Goal: Transaction & Acquisition: Download file/media

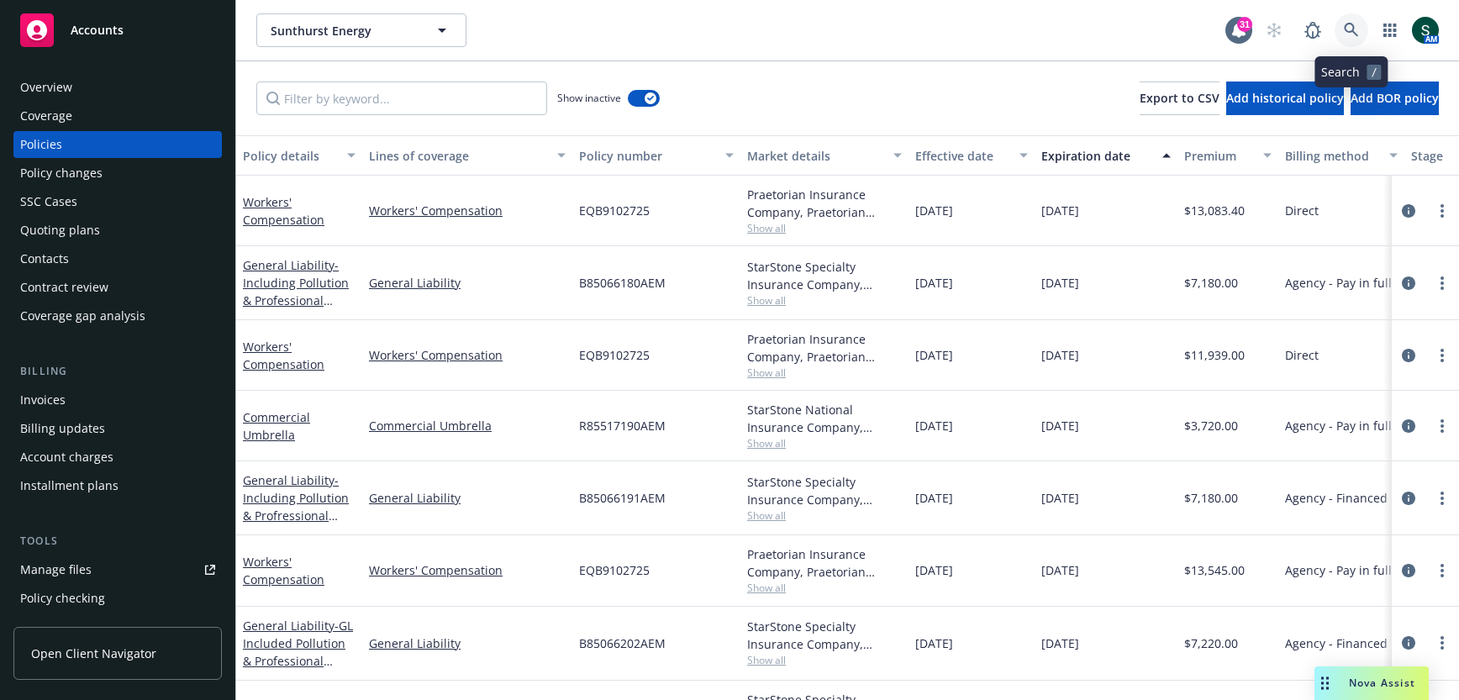
click at [1346, 24] on icon at bounding box center [1351, 30] width 15 height 15
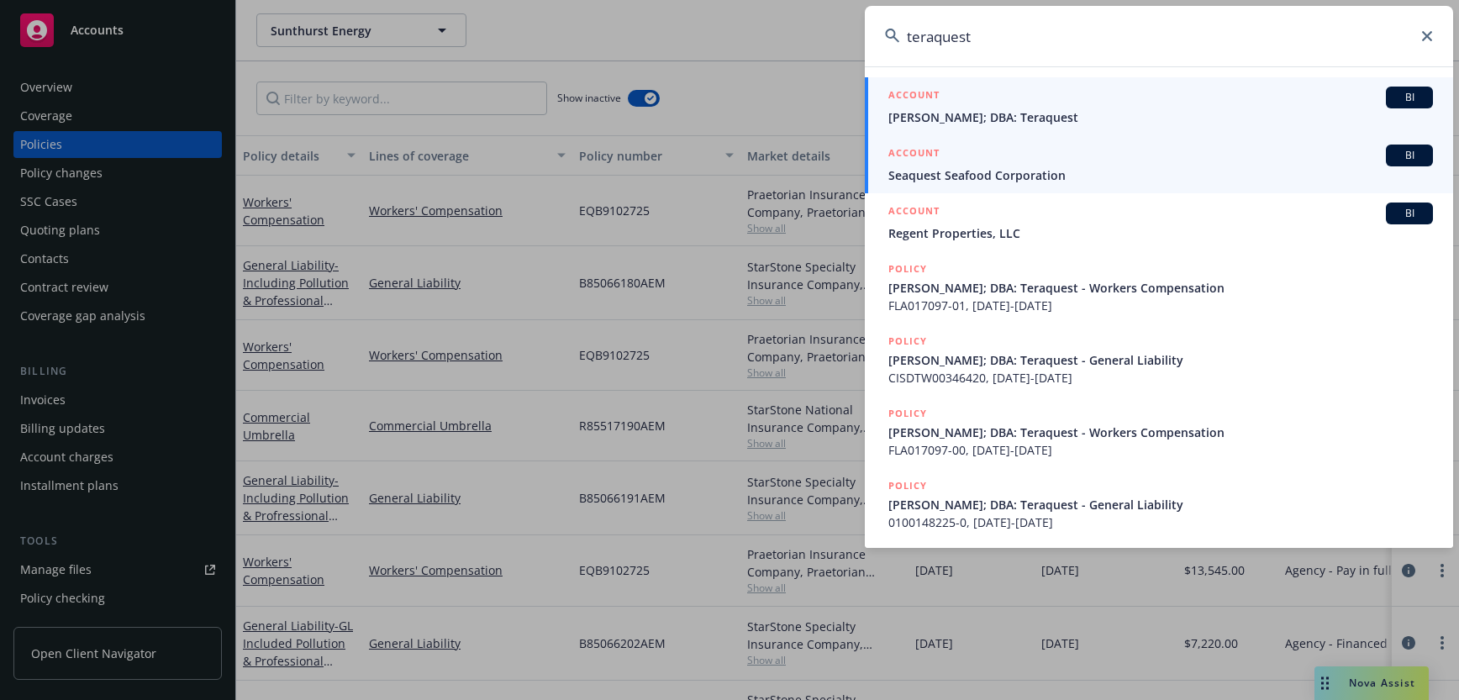
type input "teraquest"
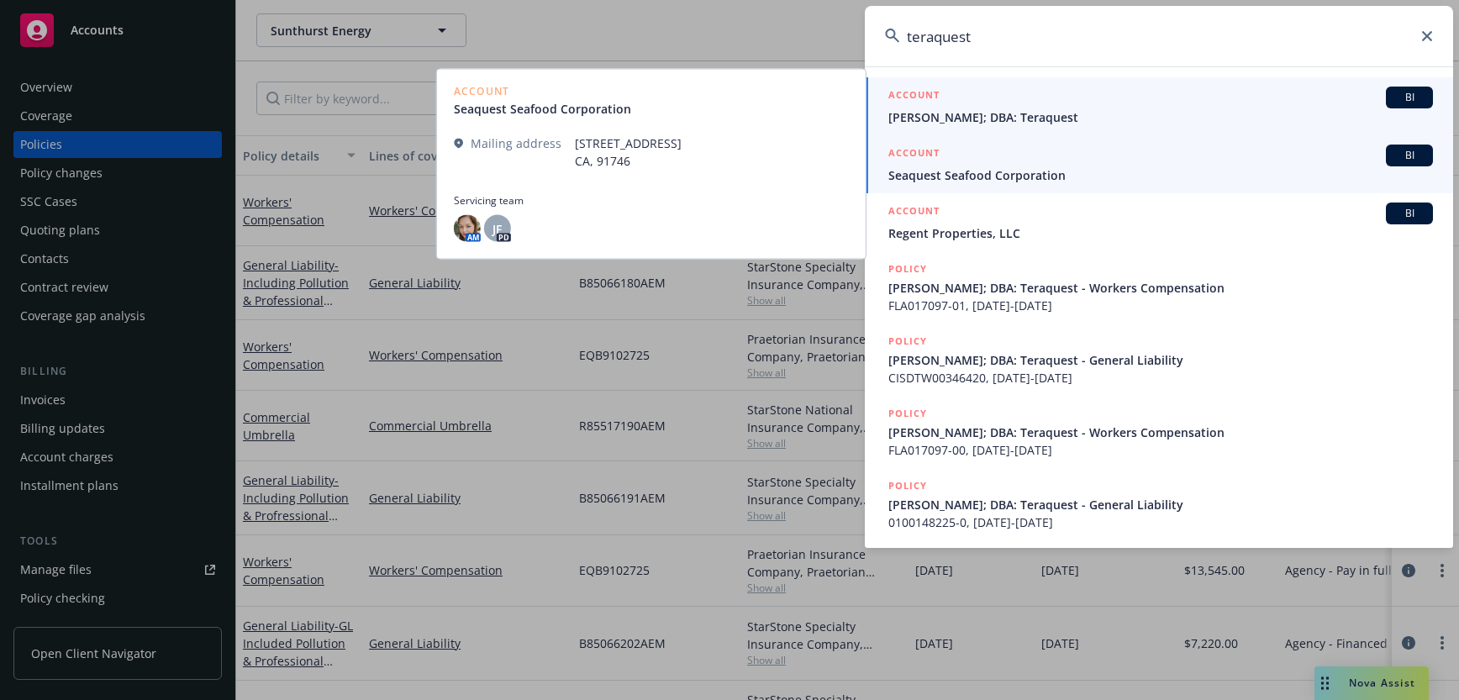
click at [1018, 118] on span "Curtis Leroy Murphy; DBA: Teraquest" at bounding box center [1161, 117] width 545 height 18
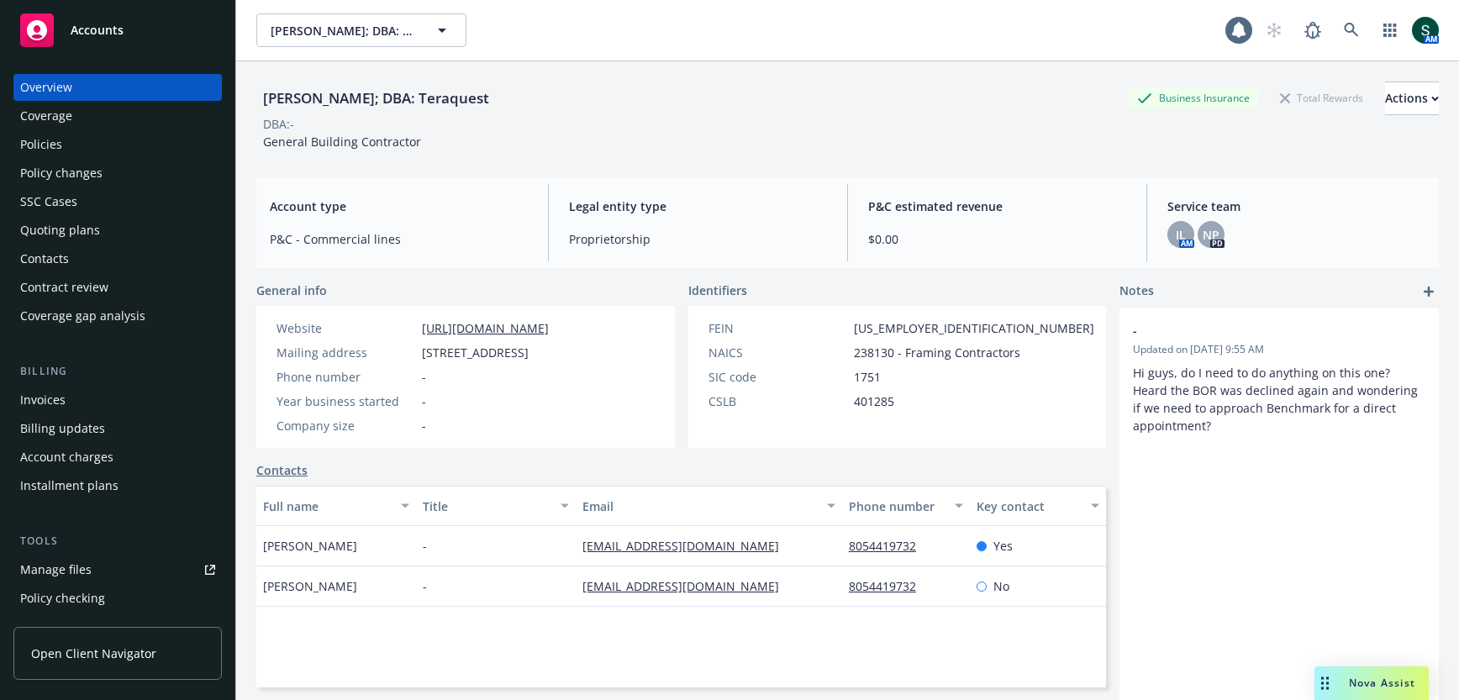
click at [92, 150] on div "Policies" at bounding box center [117, 144] width 195 height 27
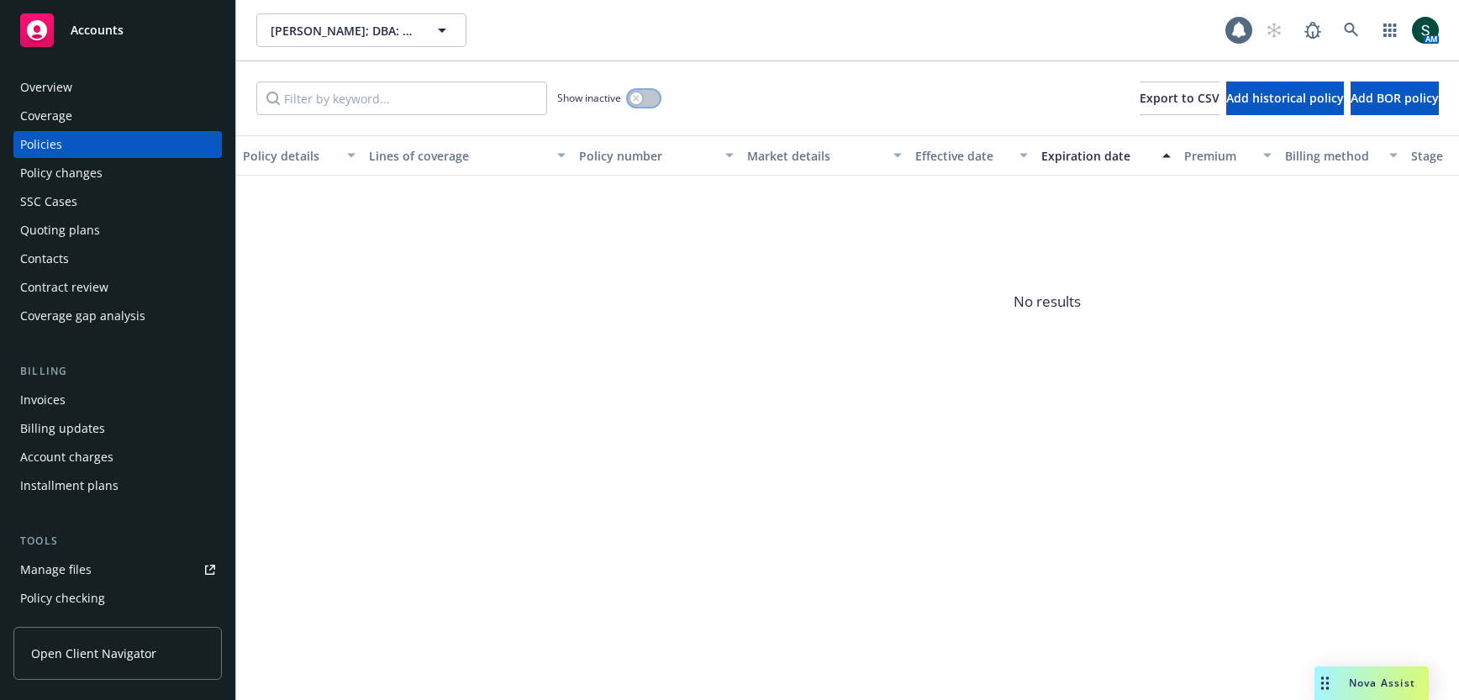
click at [651, 100] on button "button" at bounding box center [644, 98] width 32 height 17
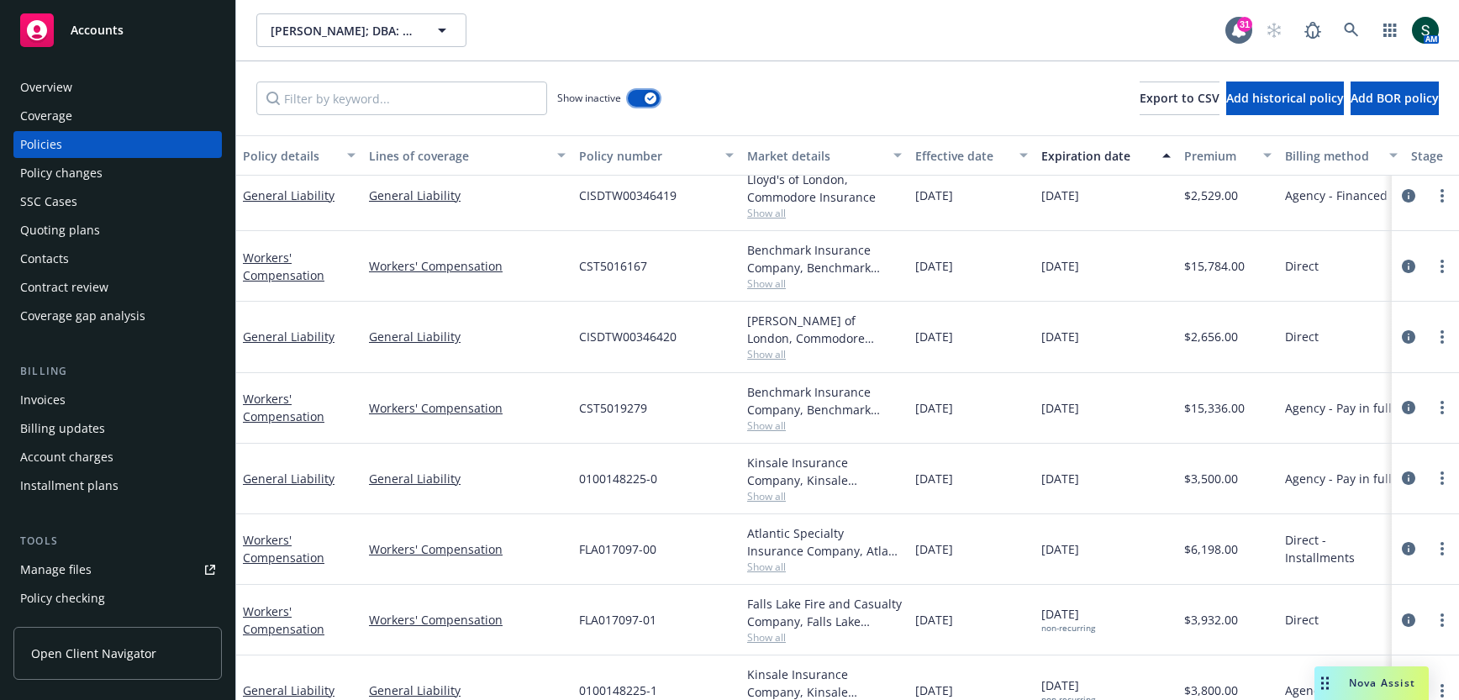
scroll to position [242, 0]
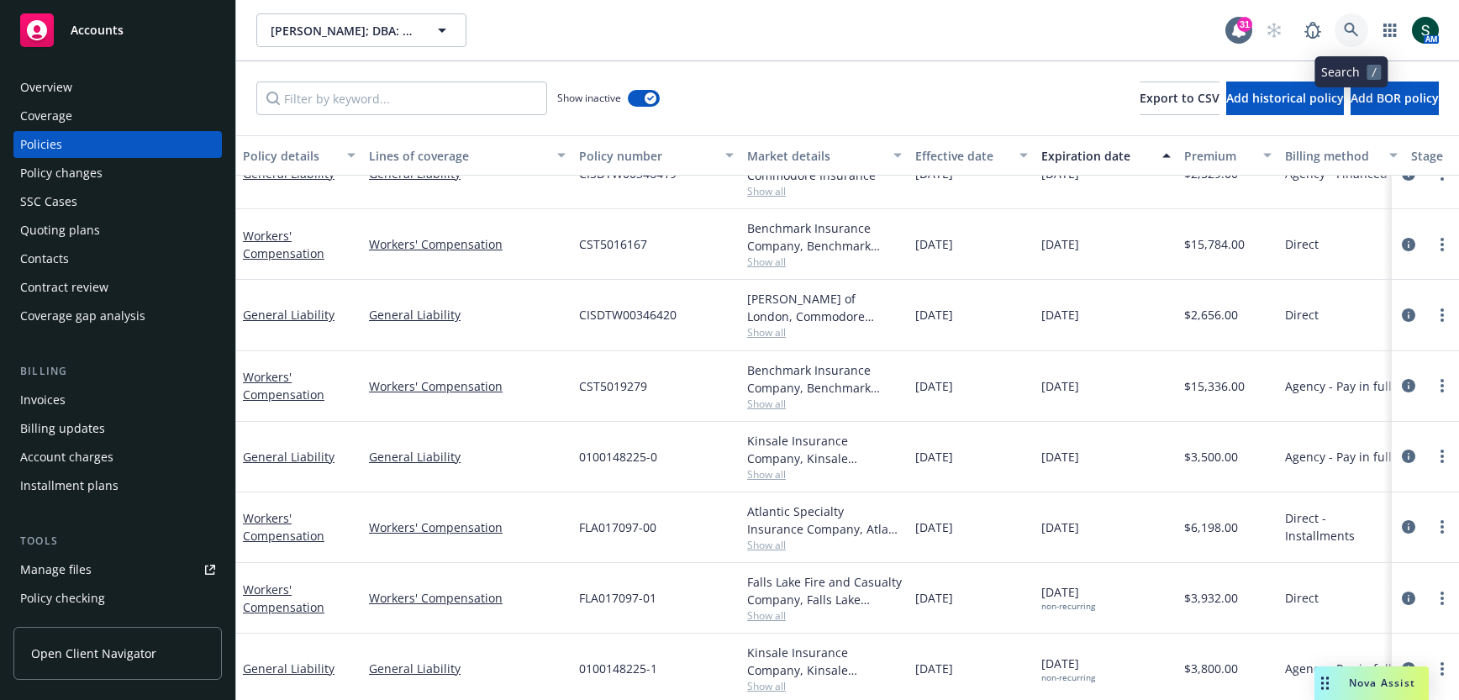
click at [1356, 27] on icon at bounding box center [1351, 30] width 15 height 15
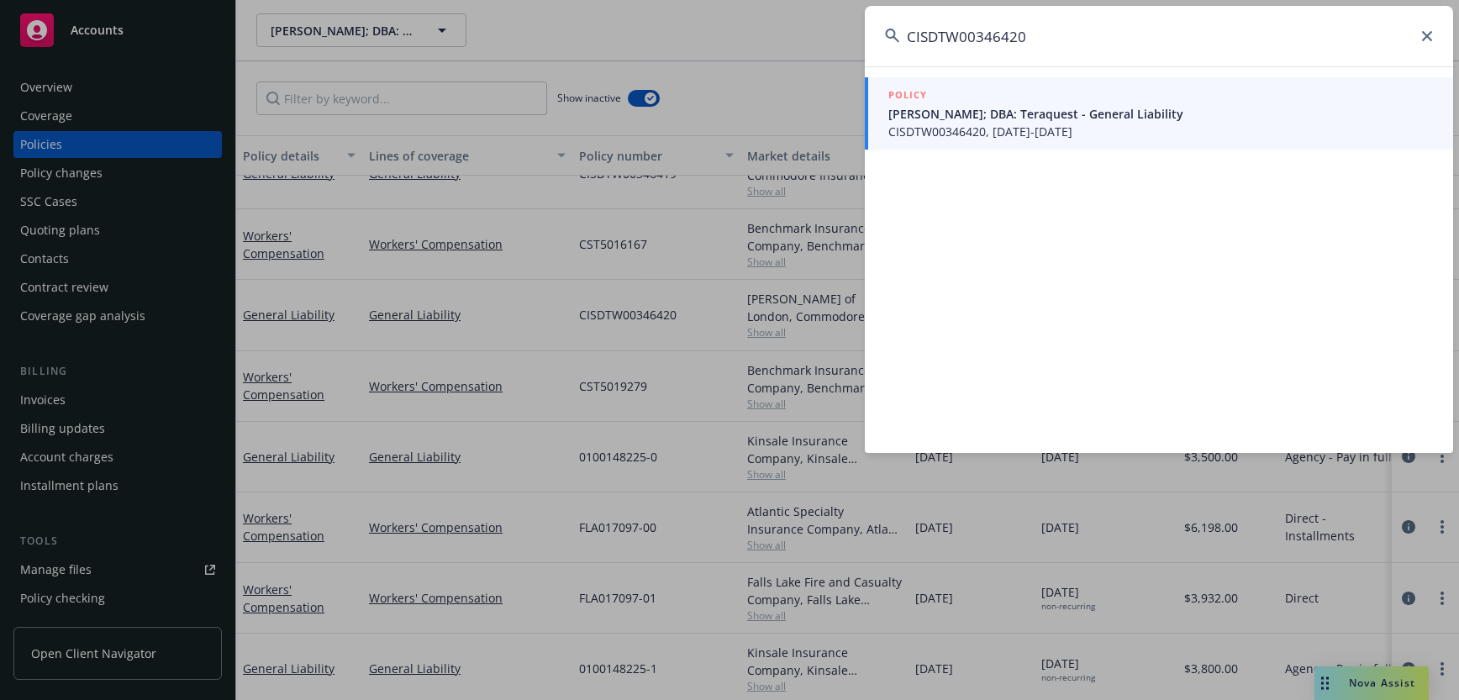
type input "CISDTW00346420"
click at [1019, 130] on span "CISDTW00346420, 04/23/2020-04/23/2021" at bounding box center [1161, 132] width 545 height 18
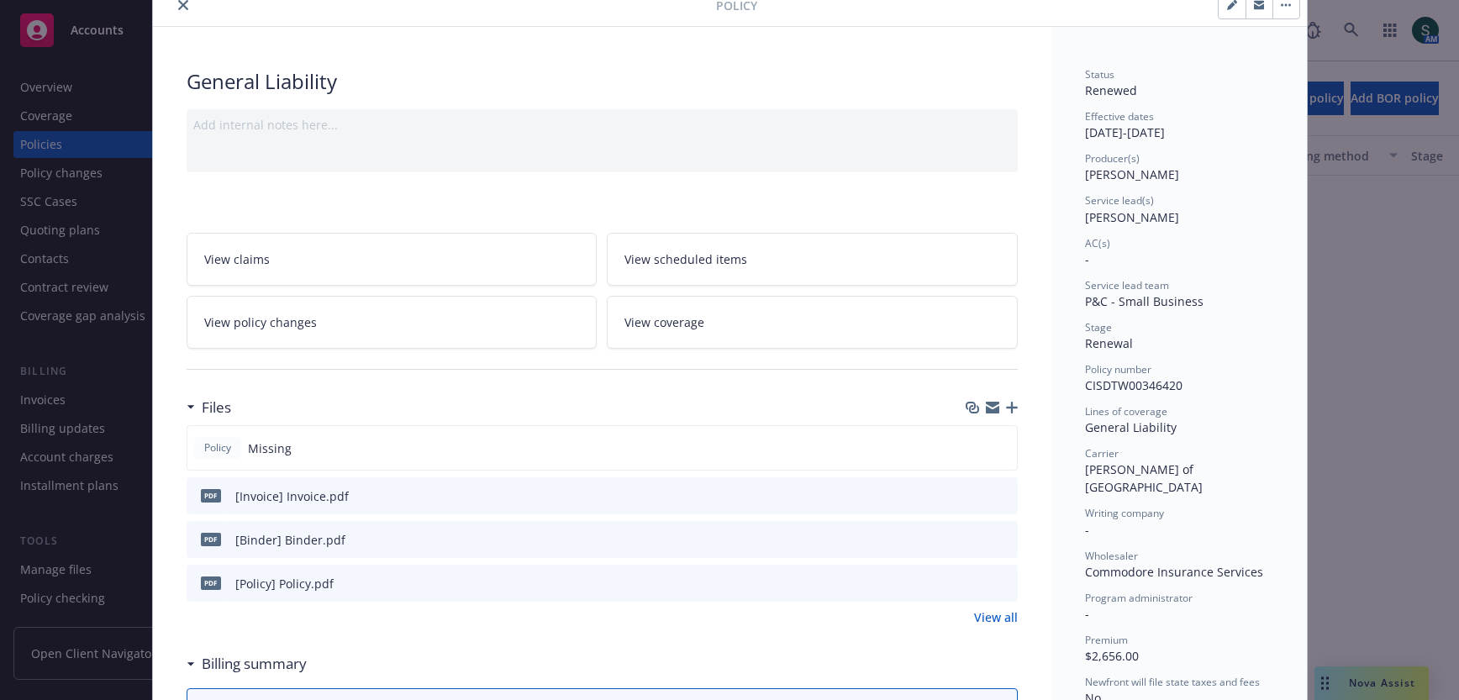
scroll to position [179, 0]
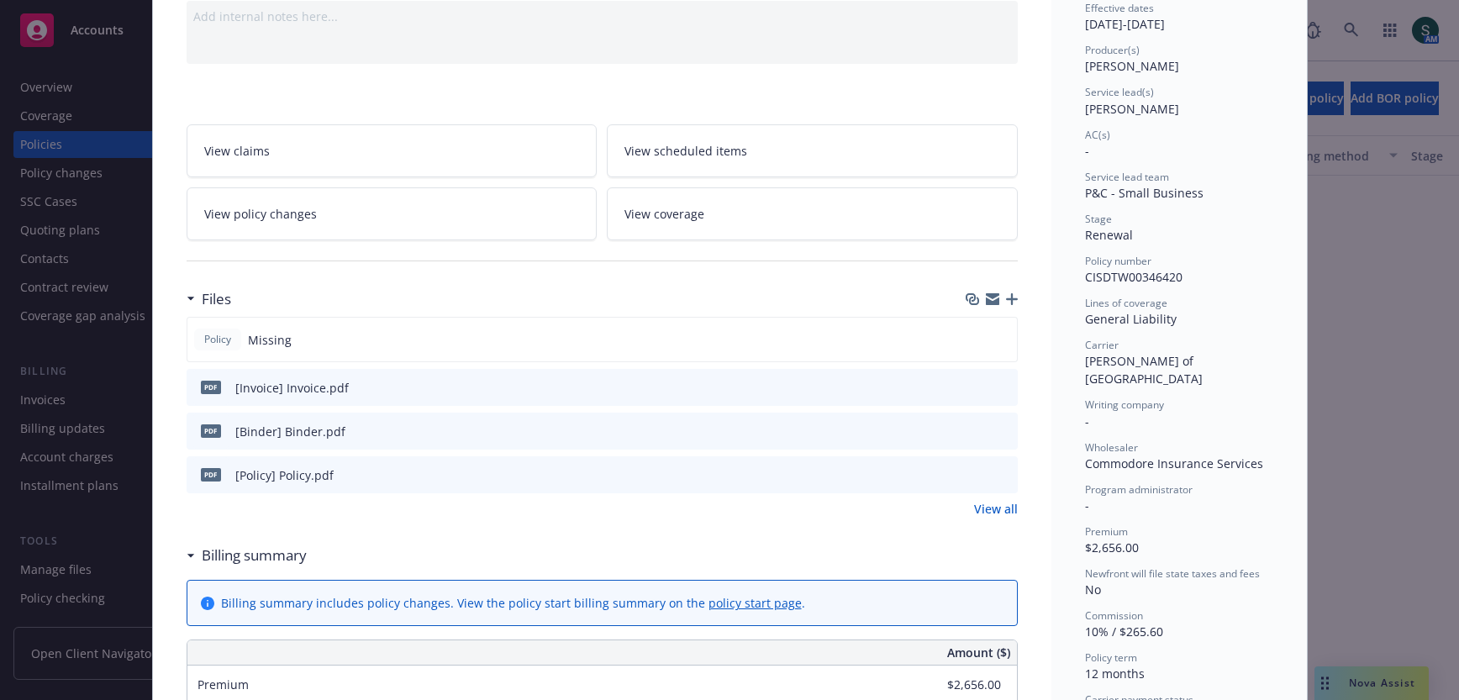
click at [977, 469] on icon "download file" at bounding box center [974, 473] width 13 height 13
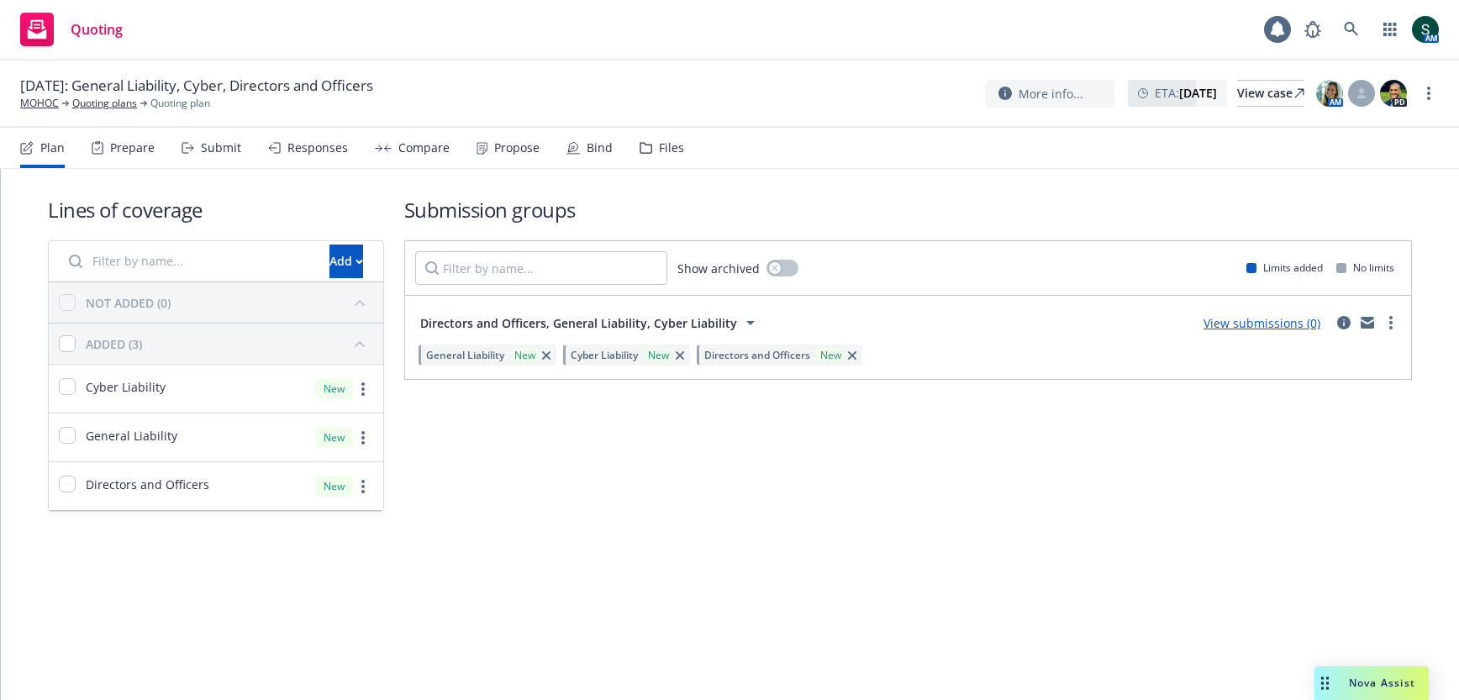
click at [649, 148] on div "Files" at bounding box center [662, 148] width 45 height 40
